Goal: Navigation & Orientation: Go to known website

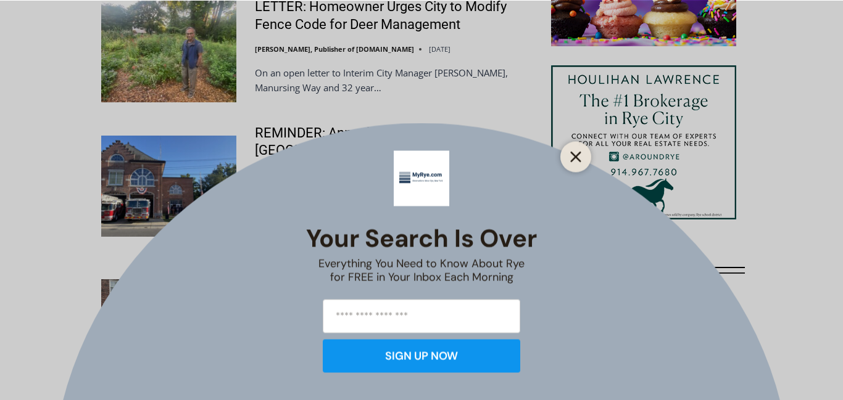
click at [572, 151] on icon "Close" at bounding box center [575, 156] width 11 height 11
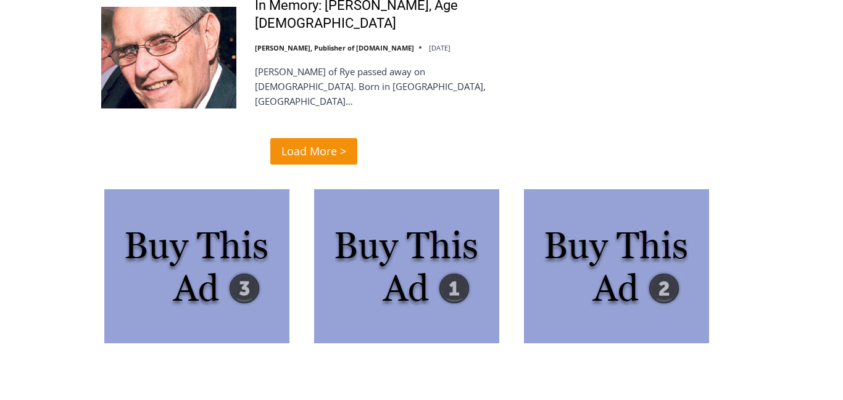
scroll to position [3165, 0]
